Goal: Task Accomplishment & Management: Use online tool/utility

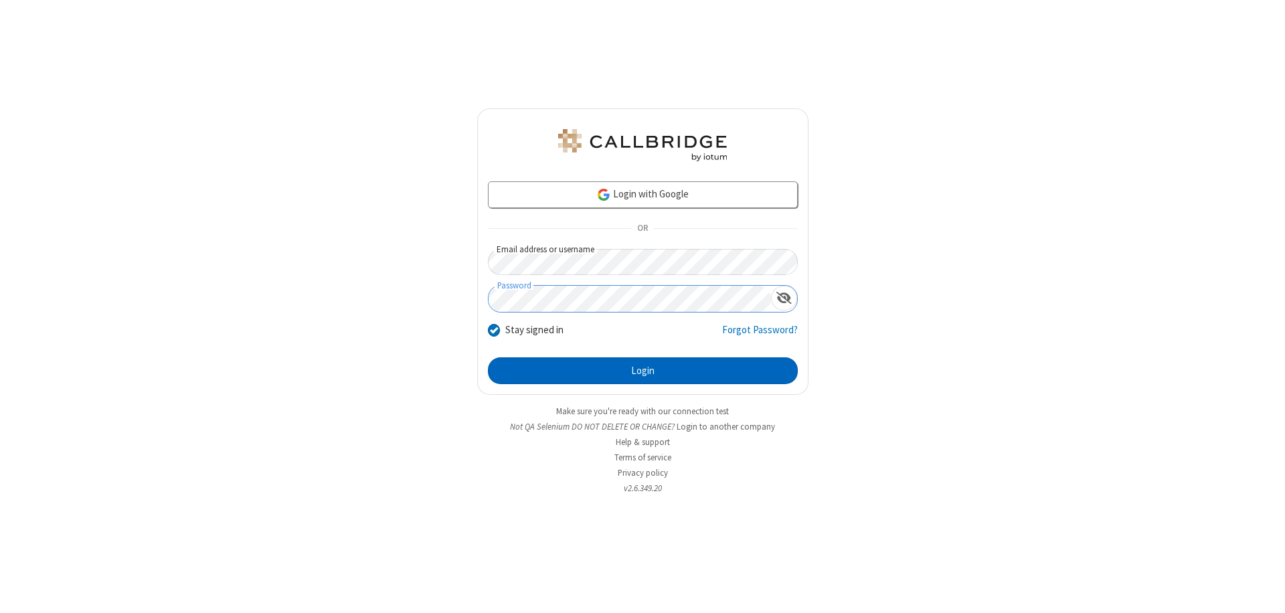
click at [642, 371] on button "Login" at bounding box center [643, 370] width 310 height 27
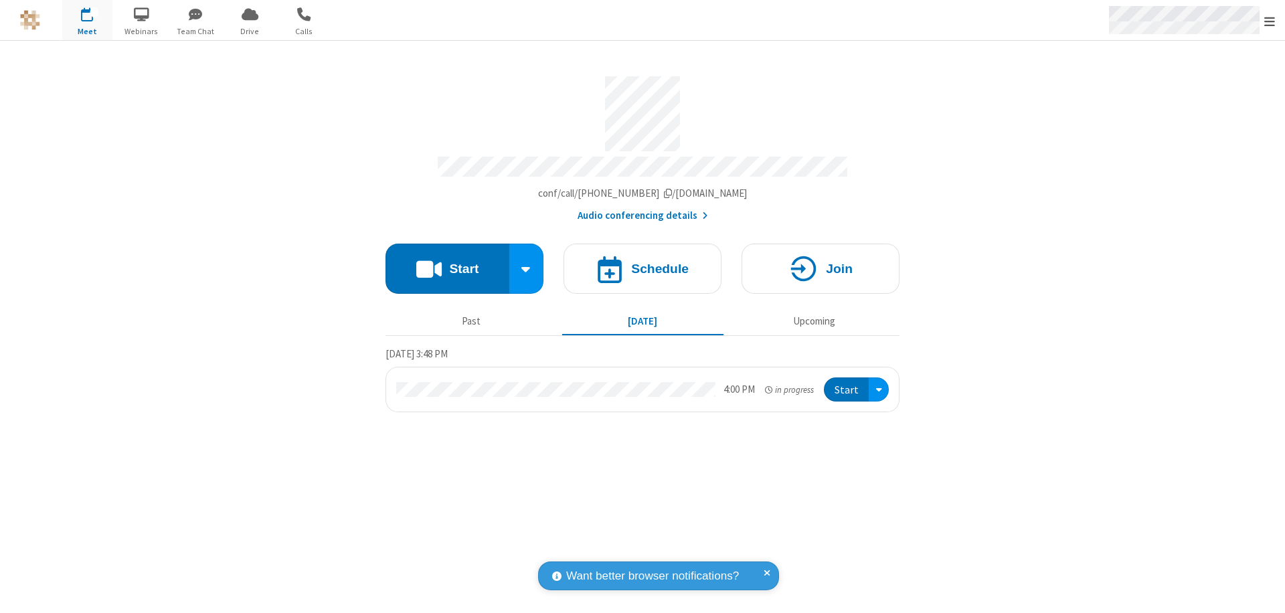
click at [1269, 21] on span "Open menu" at bounding box center [1269, 21] width 11 height 13
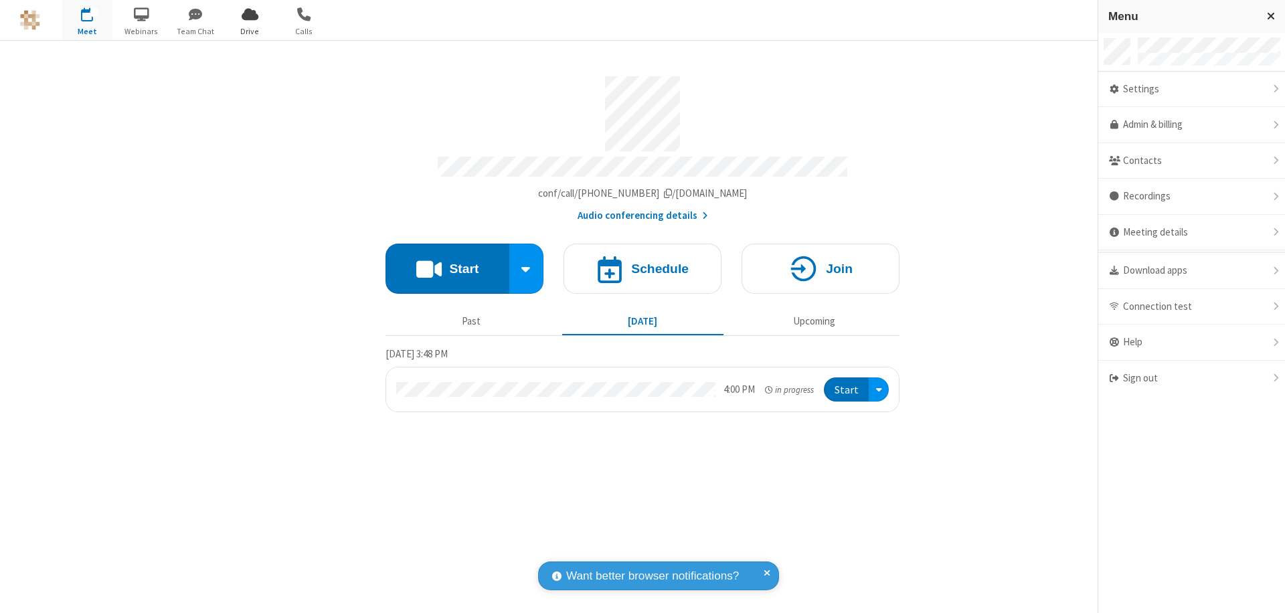
click at [250, 31] on span "Drive" at bounding box center [250, 31] width 50 height 12
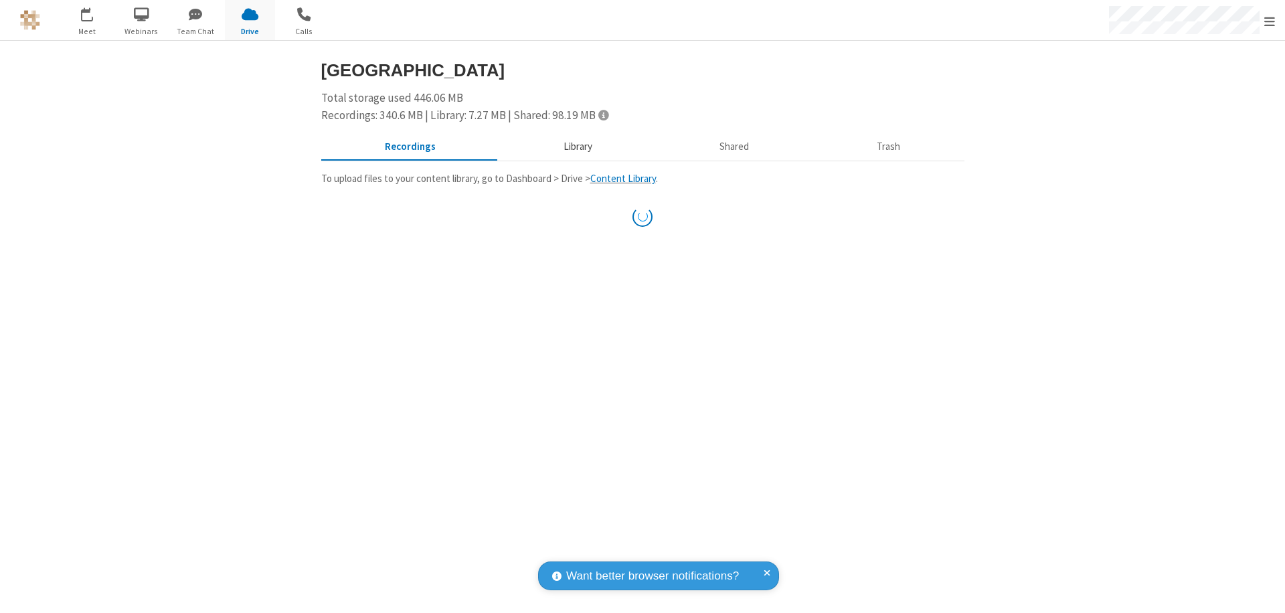
click at [575, 147] on button "Library" at bounding box center [577, 146] width 157 height 25
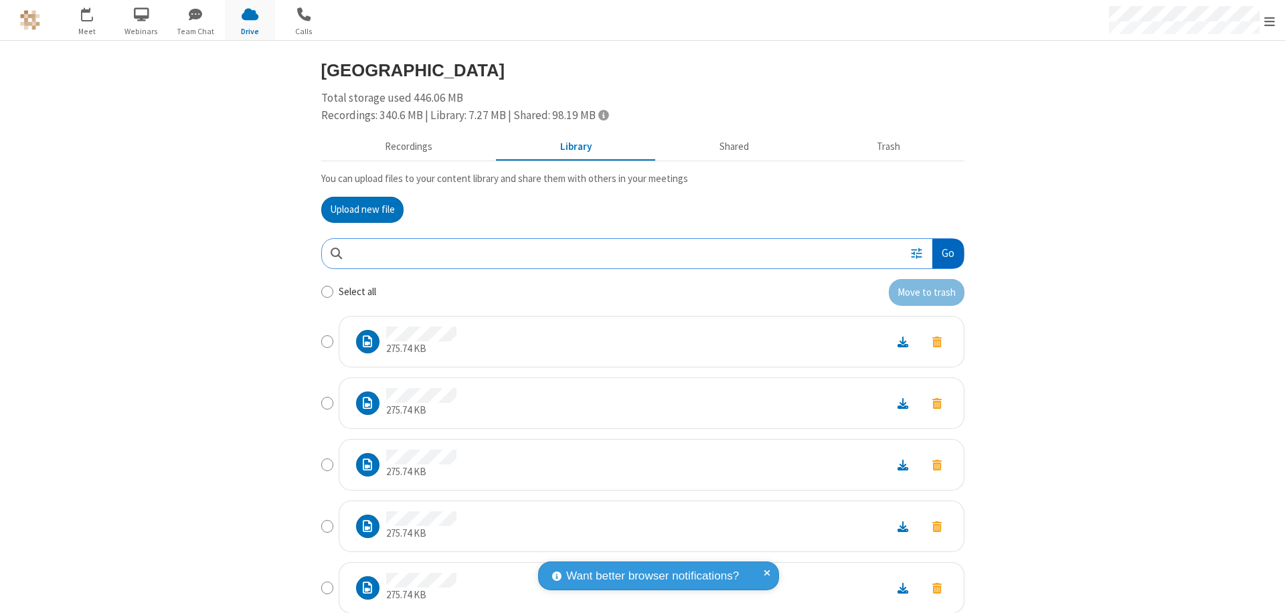
click at [942, 253] on button "Go" at bounding box center [947, 254] width 31 height 30
click at [357, 209] on button "Upload new file" at bounding box center [362, 210] width 82 height 27
